Goal: Communication & Community: Answer question/provide support

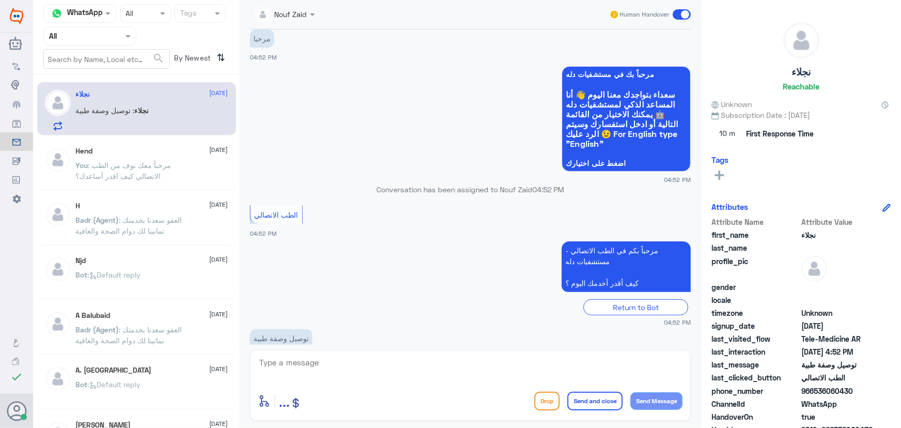
scroll to position [45, 0]
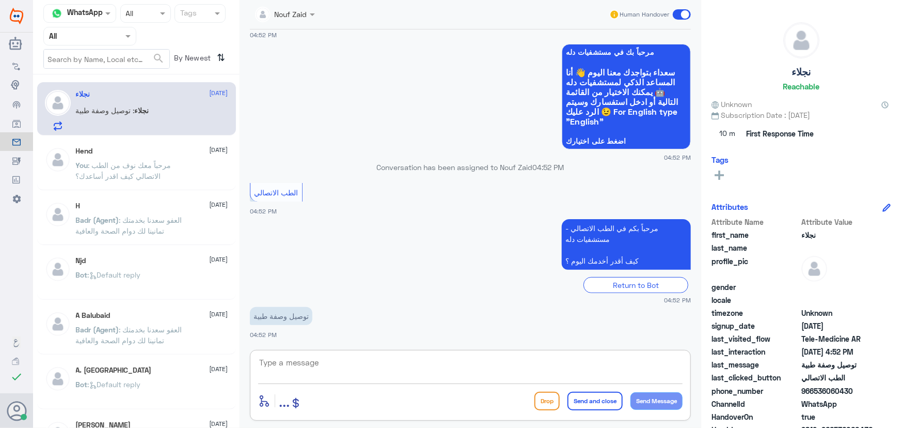
click at [401, 361] on textarea at bounding box center [470, 367] width 425 height 25
paste textarea "مرحباً معك نوف من الطب الاتصالي"
type textarea "مرحباً معك نوف من الطب الاتصالي"
drag, startPoint x: 663, startPoint y: 397, endPoint x: 651, endPoint y: 394, distance: 12.3
click at [662, 397] on button "Send Message" at bounding box center [657, 401] width 52 height 18
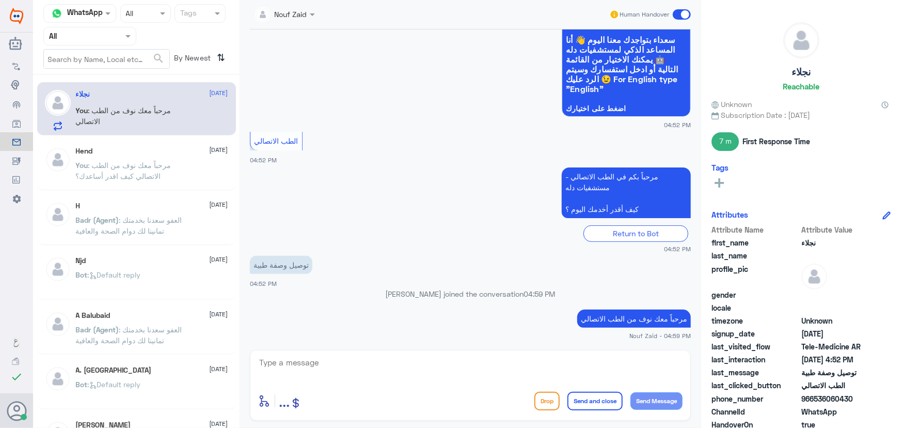
scroll to position [114, 0]
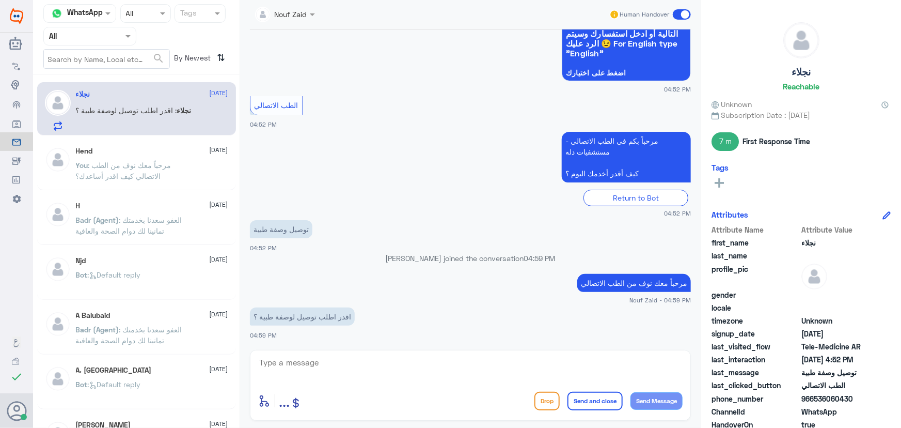
drag, startPoint x: 812, startPoint y: 398, endPoint x: 857, endPoint y: 424, distance: 51.8
click at [866, 400] on span "966536060430" at bounding box center [839, 398] width 75 height 11
copy span "536060430"
click at [377, 377] on textarea at bounding box center [470, 367] width 425 height 25
click at [341, 365] on textarea at bounding box center [470, 367] width 425 height 25
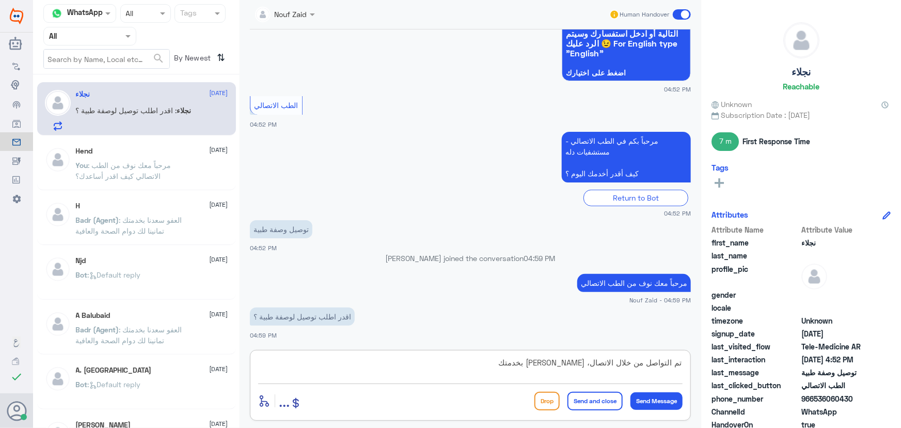
type textarea "تم التواصل من خلال الاتصال، [PERSON_NAME] بخدمتك"
